Goal: Transaction & Acquisition: Book appointment/travel/reservation

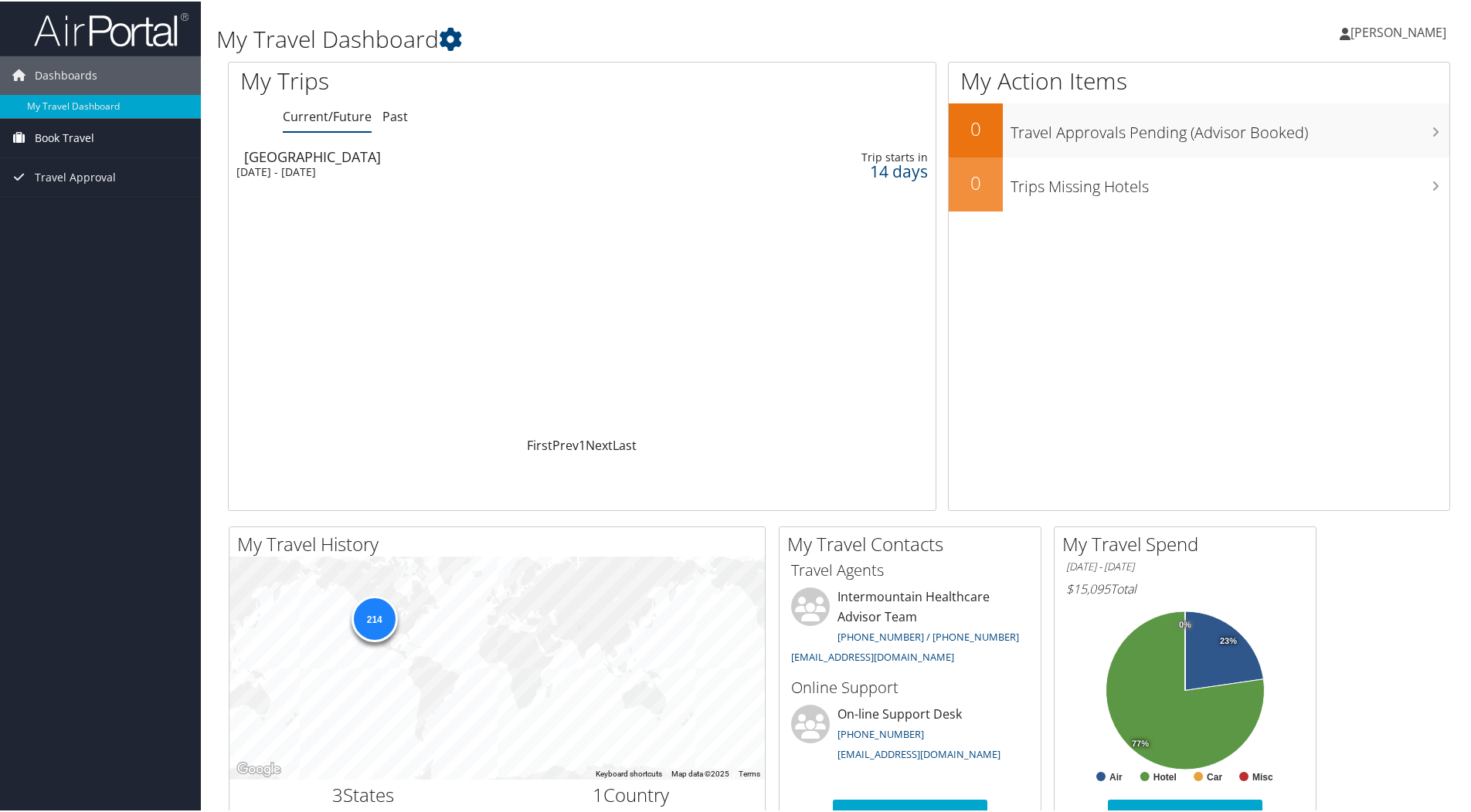
click at [72, 133] on span "Book Travel" at bounding box center [64, 137] width 59 height 38
click at [90, 187] on link "Book/Manage Online Trips" at bounding box center [101, 190] width 201 height 23
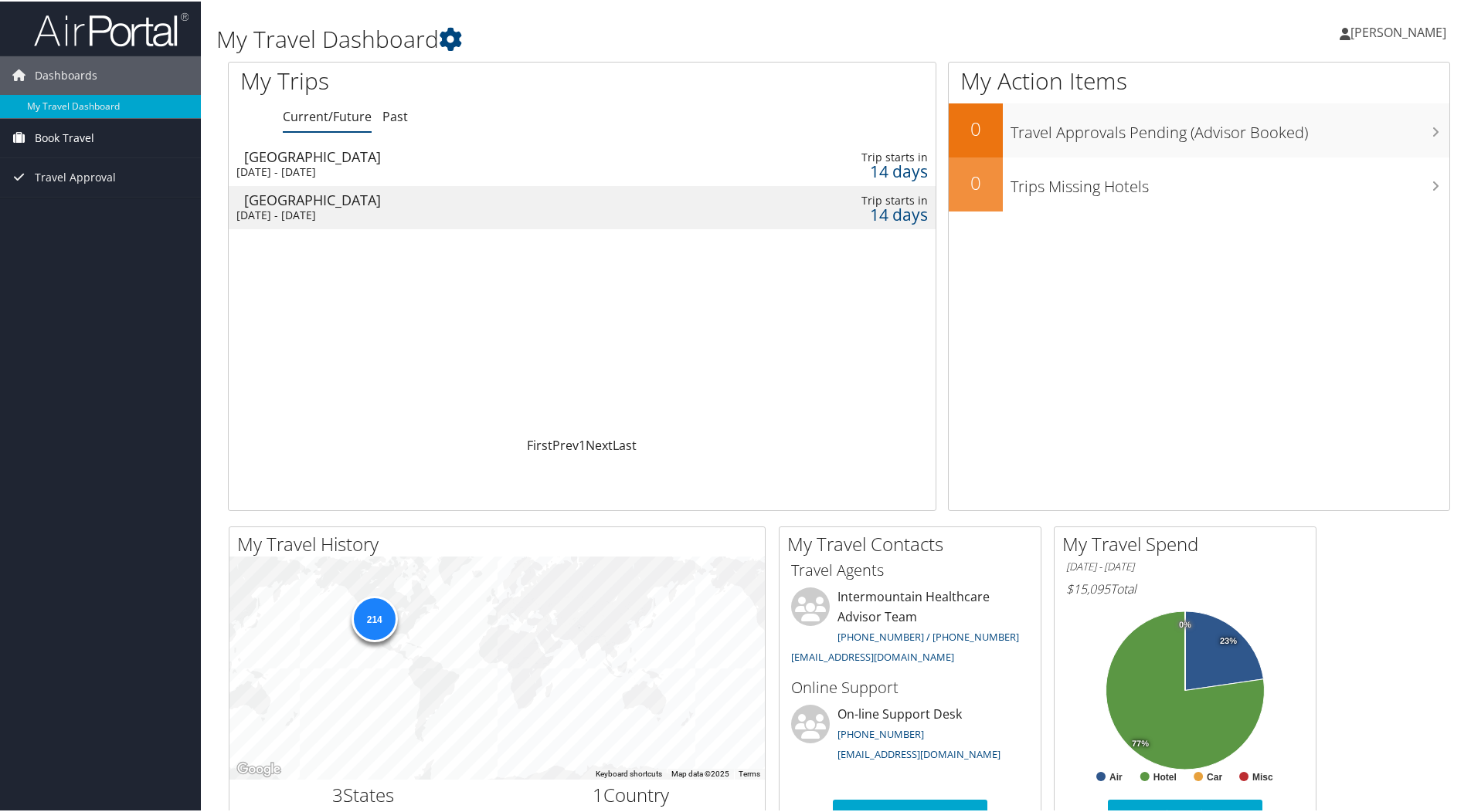
click at [61, 133] on span "Book Travel" at bounding box center [64, 137] width 59 height 38
click at [82, 195] on link "Book/Manage Online Trips" at bounding box center [101, 190] width 201 height 23
click at [74, 141] on span "Book Travel" at bounding box center [64, 137] width 59 height 38
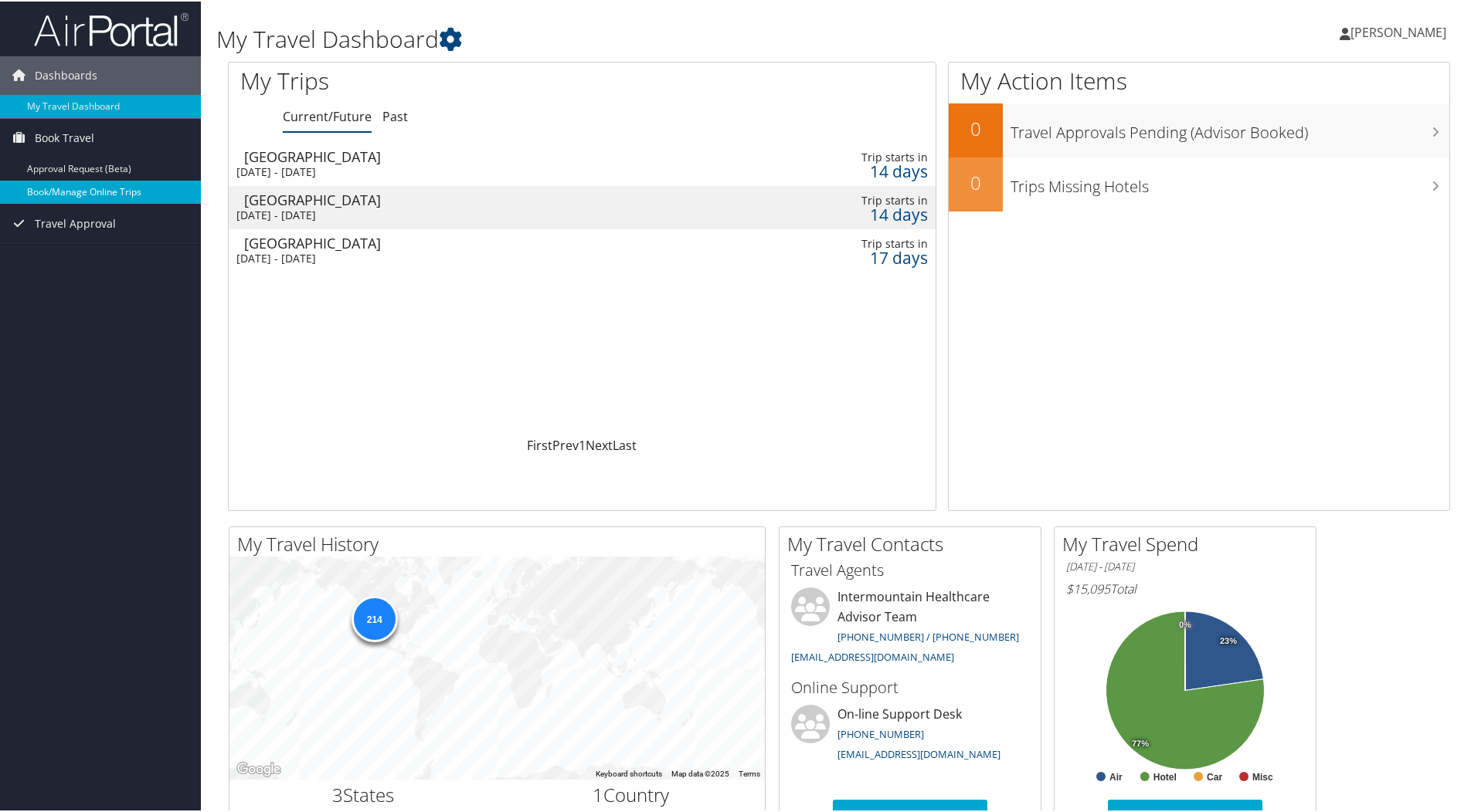
click at [82, 185] on link "Book/Manage Online Trips" at bounding box center [101, 190] width 201 height 23
click at [74, 143] on span "Book Travel" at bounding box center [64, 137] width 59 height 38
click at [91, 180] on link "Book/Manage Online Trips" at bounding box center [101, 190] width 201 height 23
